Goal: Task Accomplishment & Management: Complete application form

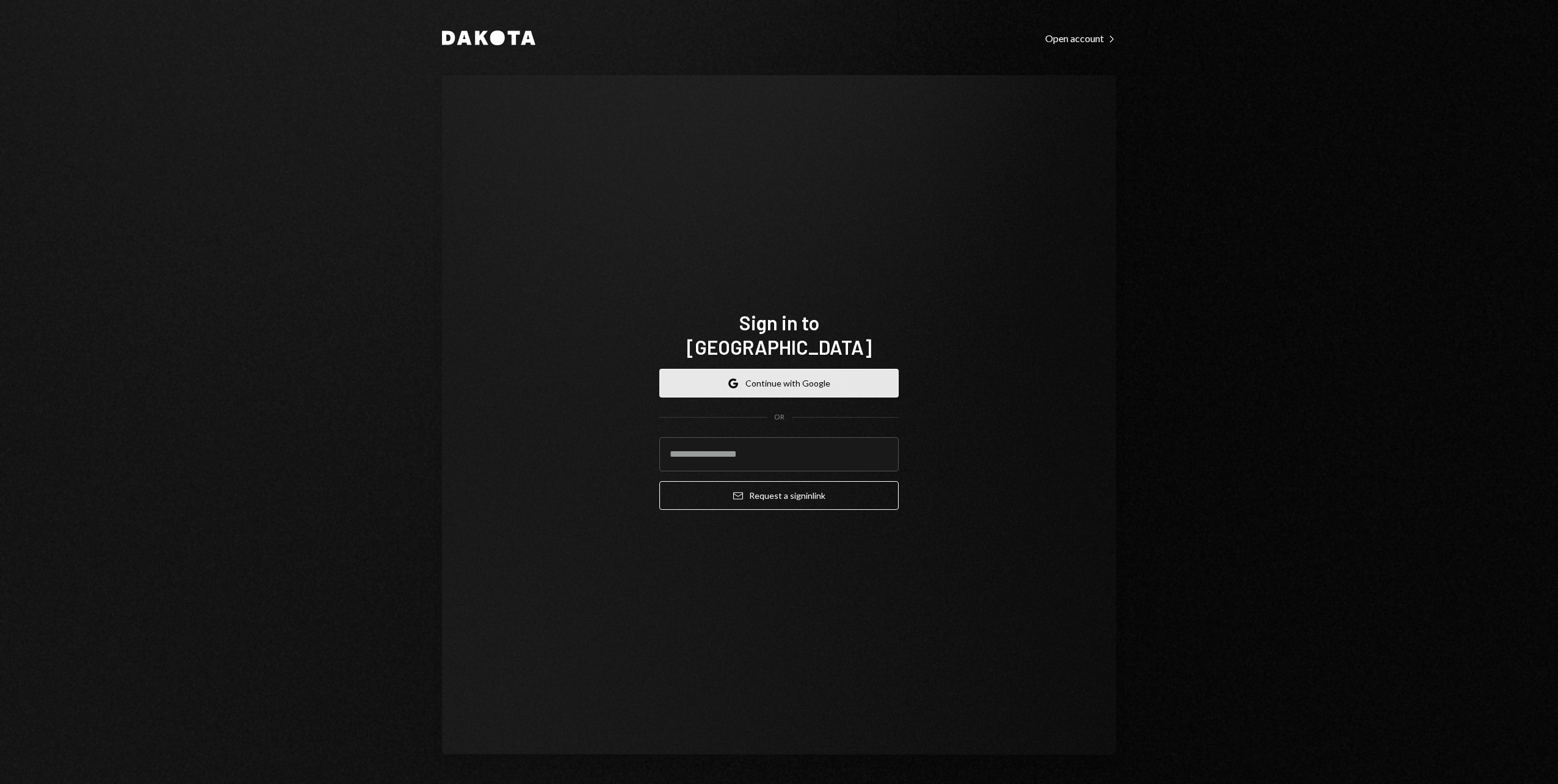
click at [773, 370] on button "Google Continue with Google" at bounding box center [779, 383] width 239 height 28
